Goal: Information Seeking & Learning: Learn about a topic

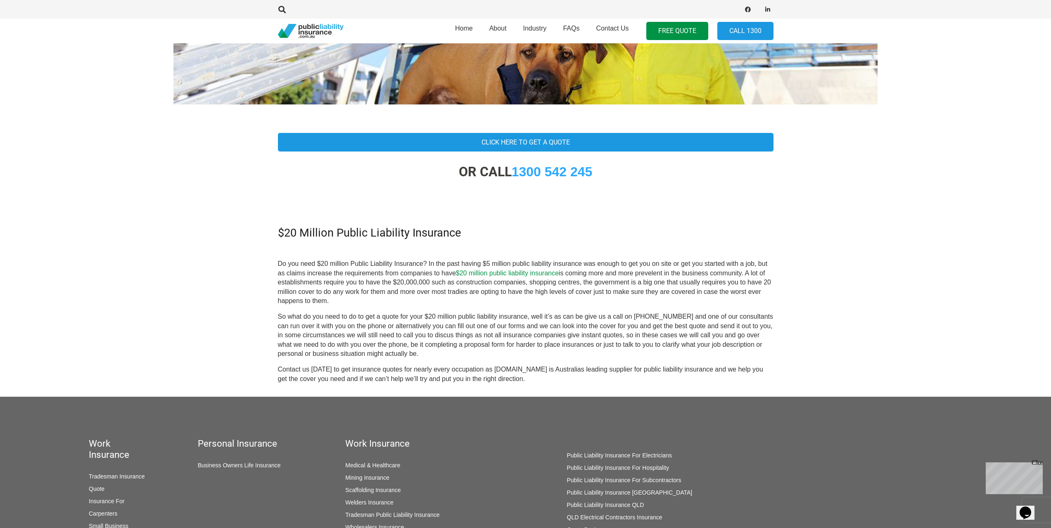
click at [483, 273] on link "$20 million public liability insurance" at bounding box center [507, 273] width 103 height 7
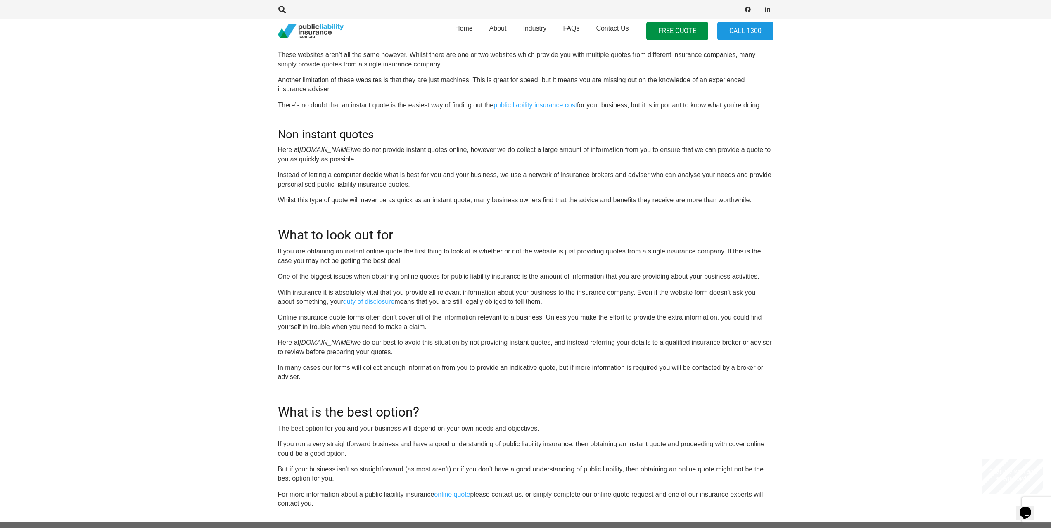
scroll to position [495, 0]
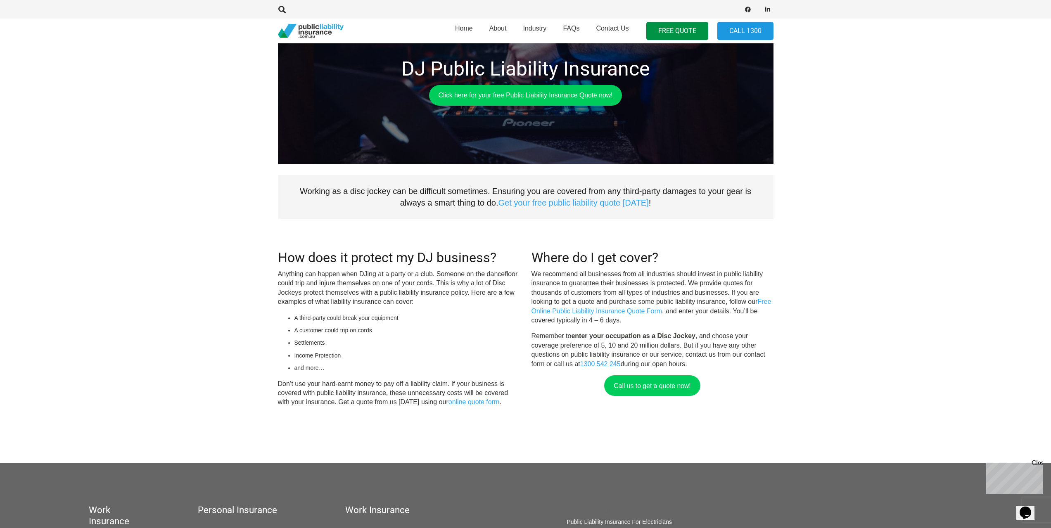
click at [224, 215] on section "DJ Public Liability Insurance Click here for your free Public Liability Insuran…" at bounding box center [525, 190] width 1051 height 546
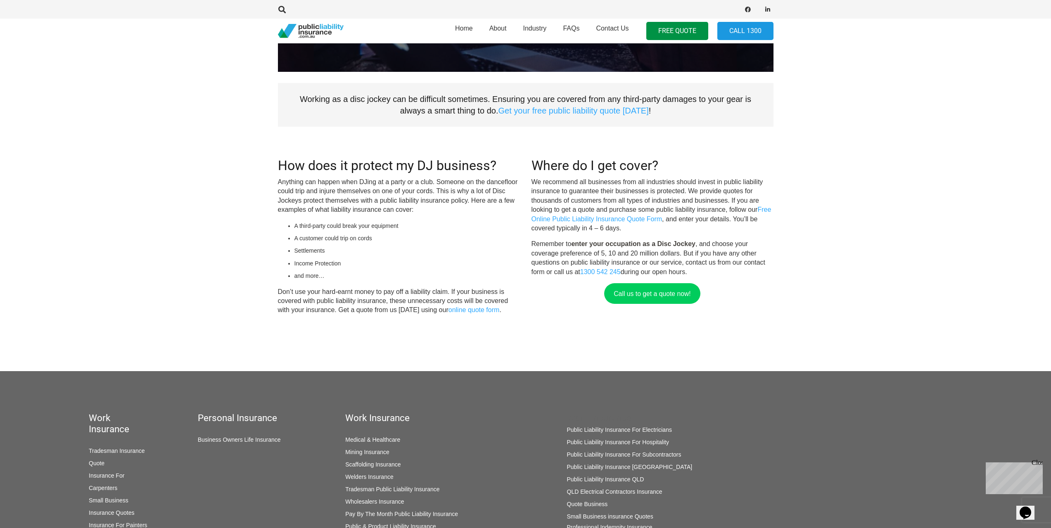
scroll to position [169, 0]
